Goal: Task Accomplishment & Management: Manage account settings

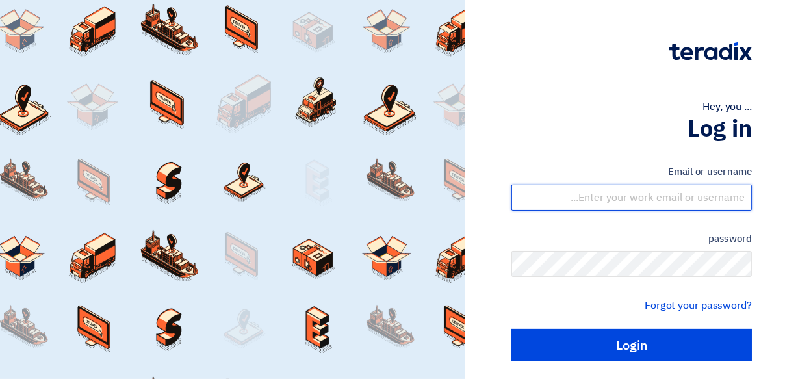
type input "[EMAIL_ADDRESS][DOMAIN_NAME]"
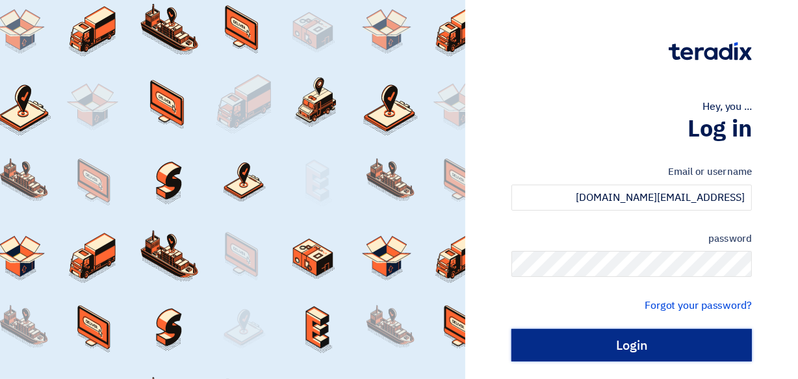
click at [612, 351] on input "Login" at bounding box center [632, 345] width 241 height 33
type input "Sign in"
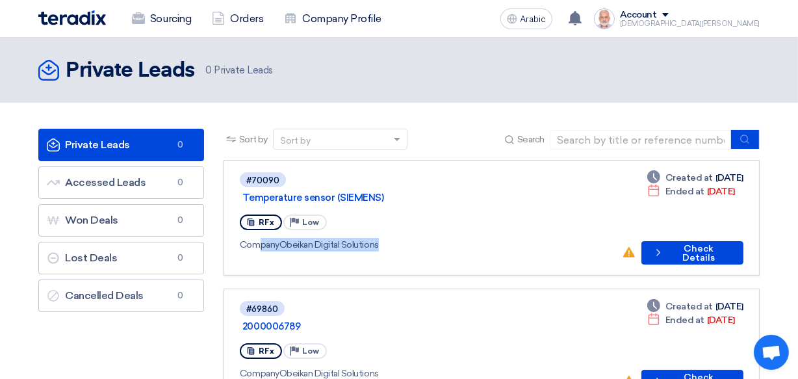
drag, startPoint x: 261, startPoint y: 230, endPoint x: 413, endPoint y: 241, distance: 152.5
click at [413, 241] on div "#70090 Temperature sensor (SIEMENS) RFx Priority Low Company Obeikan Digital So…" at bounding box center [426, 218] width 372 height 94
click at [414, 258] on div at bounding box center [426, 261] width 372 height 7
click at [338, 255] on link "#70090 Temperature sensor (SIEMENS) RFx Priority Low Company Obeikan Digital So…" at bounding box center [492, 218] width 536 height 116
